Goal: Task Accomplishment & Management: Manage account settings

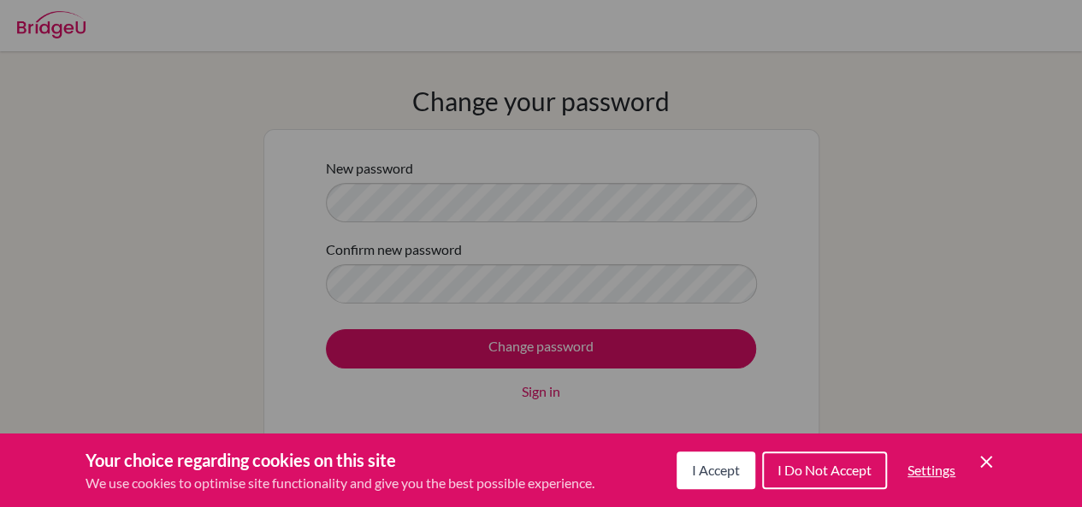
click at [801, 477] on span "I Do Not Accept" at bounding box center [825, 470] width 94 height 16
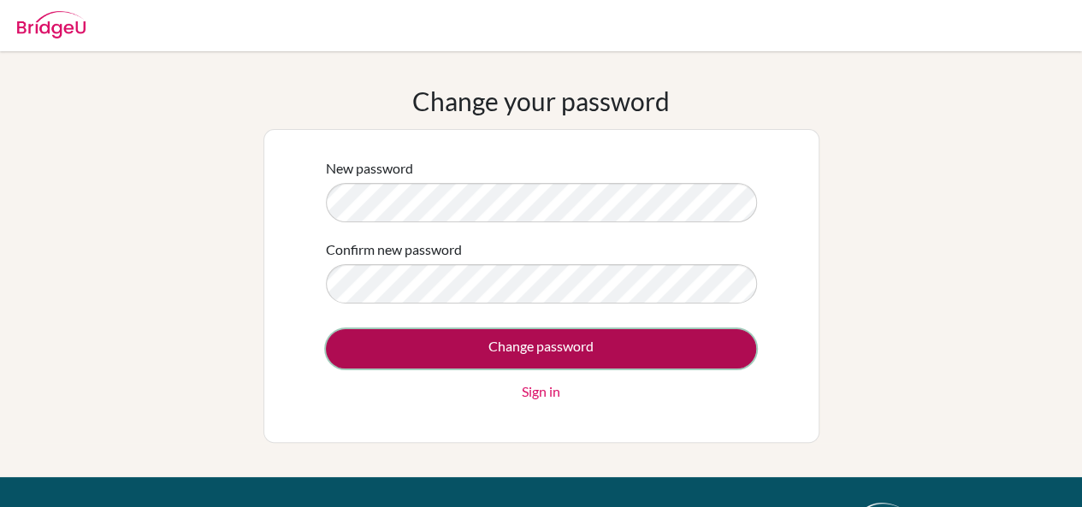
click at [407, 340] on input "Change password" at bounding box center [541, 348] width 430 height 39
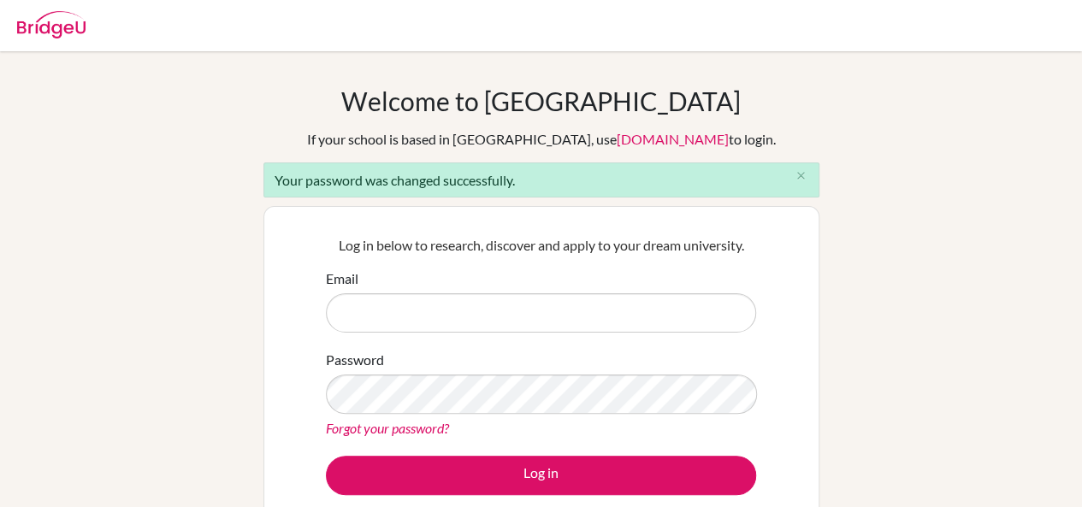
click at [409, 320] on input "Email" at bounding box center [541, 312] width 430 height 39
type input "michaela-mlynarova@bratislava.qsi.org"
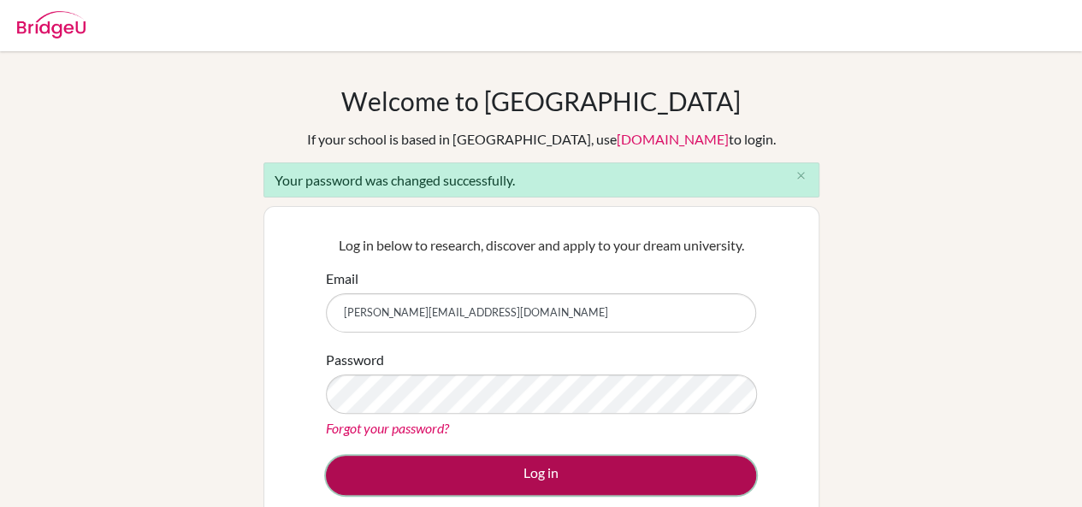
click at [438, 477] on button "Log in" at bounding box center [541, 475] width 430 height 39
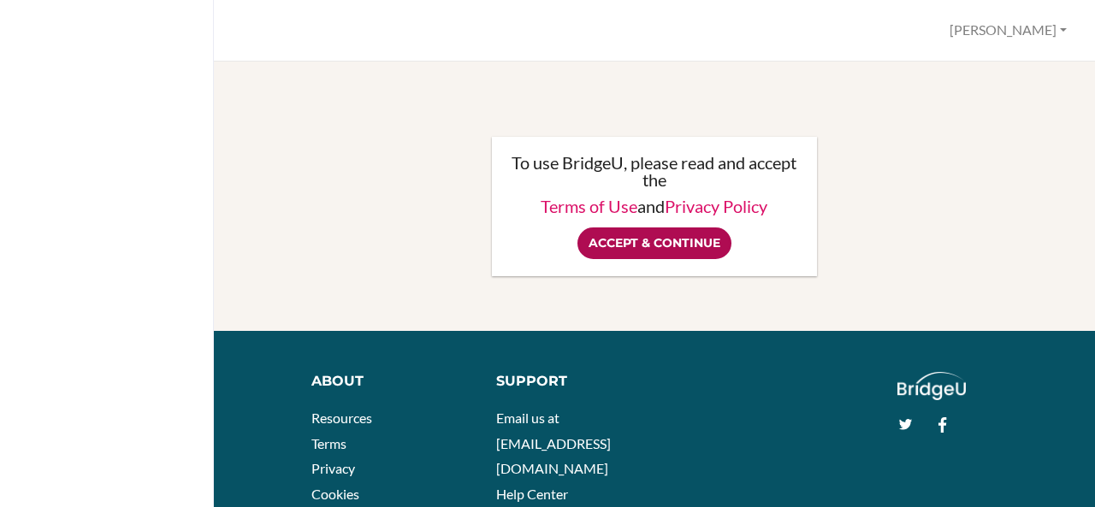
click at [667, 239] on input "Accept & Continue" at bounding box center [655, 244] width 154 height 32
